Goal: Task Accomplishment & Management: Complete application form

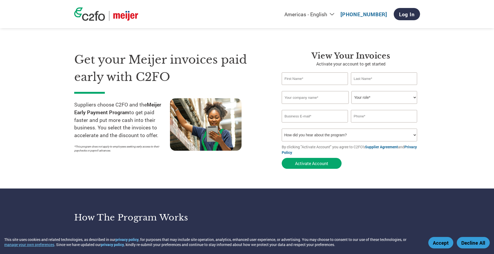
click at [323, 82] on input "text" at bounding box center [315, 78] width 67 height 13
type input "[PERSON_NAME]"
click at [376, 82] on input "text" at bounding box center [384, 78] width 67 height 13
type input "[PERSON_NAME]"
click at [343, 95] on input "text" at bounding box center [315, 97] width 67 height 13
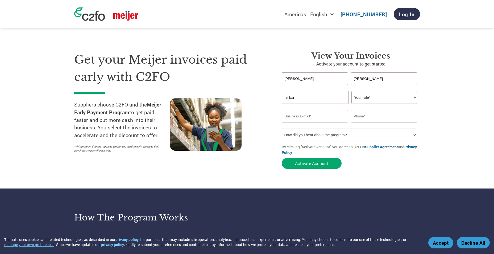
type input "timbar"
click at [374, 95] on select "Your role* CFO Controller Credit Manager Finance Director Treasurer CEO Preside…" at bounding box center [385, 97] width 66 height 13
click at [352, 91] on select "Your role* CFO Controller Credit Manager Finance Director Treasurer CEO Preside…" at bounding box center [385, 97] width 66 height 13
click at [386, 101] on select "Your role* CFO Controller Credit Manager Finance Director Treasurer CEO Preside…" at bounding box center [385, 97] width 66 height 13
select select "OWNER_FOUNDER"
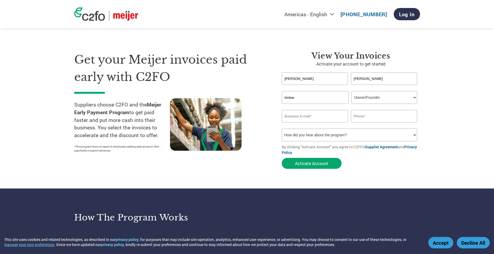
click at [352, 91] on select "Your role* CFO Controller Credit Manager Finance Director Treasurer CEO Preside…" at bounding box center [385, 97] width 66 height 13
click at [313, 119] on input "email" at bounding box center [315, 116] width 67 height 13
type input "[EMAIL_ADDRESS][DOMAIN_NAME]"
type input "3175184137"
click at [364, 120] on input "3175184137" at bounding box center [384, 116] width 67 height 13
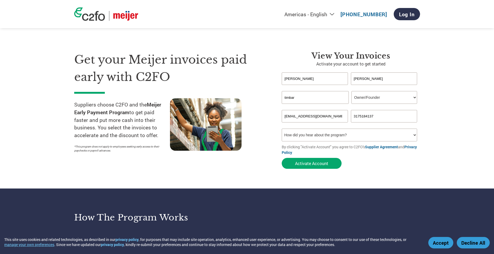
click at [333, 136] on select "How did you hear about the program? Received a letter Email Social Media Online…" at bounding box center [350, 135] width 136 height 13
select select "Email"
click at [282, 129] on select "How did you hear about the program? Received a letter Email Social Media Online…" at bounding box center [350, 135] width 136 height 13
click at [309, 166] on button "Activate Account" at bounding box center [312, 163] width 60 height 11
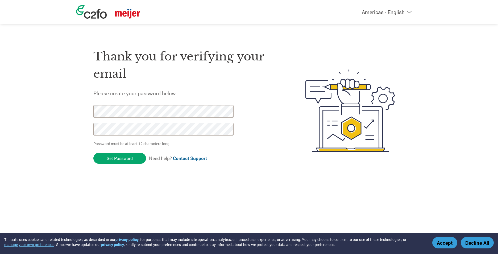
click at [137, 53] on div "Thank you for verifying your email Please create your password below. Password …" at bounding box center [186, 110] width 187 height 141
click at [118, 159] on input "Set Password" at bounding box center [119, 158] width 53 height 11
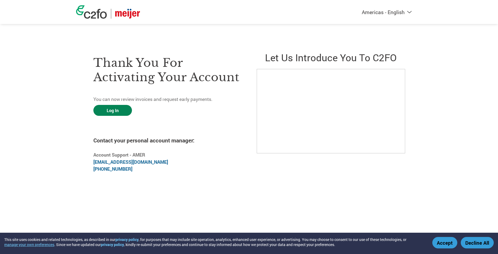
click at [115, 112] on link "Log In" at bounding box center [112, 110] width 39 height 11
